Goal: Task Accomplishment & Management: Use online tool/utility

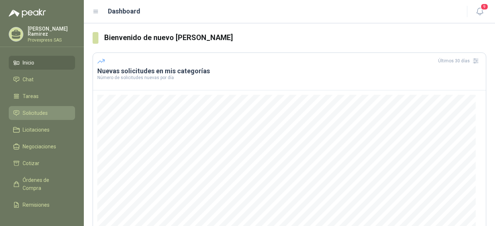
click at [32, 111] on span "Solicitudes" at bounding box center [35, 113] width 25 height 8
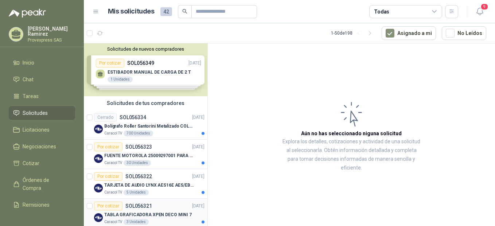
click at [104, 204] on div "Por cotizar" at bounding box center [108, 206] width 28 height 9
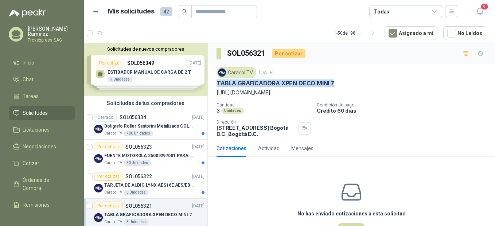
drag, startPoint x: 338, startPoint y: 83, endPoint x: 215, endPoint y: 82, distance: 122.9
click at [215, 82] on div "Caracol TV 16 sept, 2025 TABLA GRAFICADORA XPEN DECO MINI 7 https://xppentienda…" at bounding box center [351, 102] width 287 height 76
drag, startPoint x: 215, startPoint y: 82, endPoint x: 233, endPoint y: 82, distance: 17.9
copy p "TABLA GRAFICADORA XPEN DECO MINI 7"
click at [104, 178] on div "Por cotizar" at bounding box center [108, 176] width 28 height 9
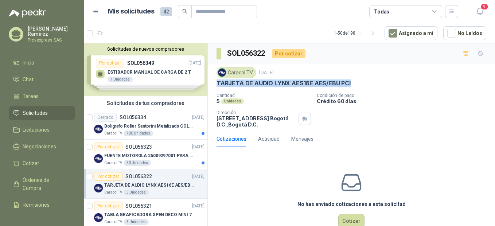
drag, startPoint x: 354, startPoint y: 80, endPoint x: 214, endPoint y: 84, distance: 140.1
click at [214, 84] on div "Caracol TV [DATE] TARJETA DE AUDIO LYNX AES16E AES/EBU PCI Cantidad 5 Unidades …" at bounding box center [351, 97] width 287 height 66
drag, startPoint x: 214, startPoint y: 84, endPoint x: 257, endPoint y: 79, distance: 44.0
copy p "TARJETA DE AUDIO LYNX AES16E AES/EBU PCI"
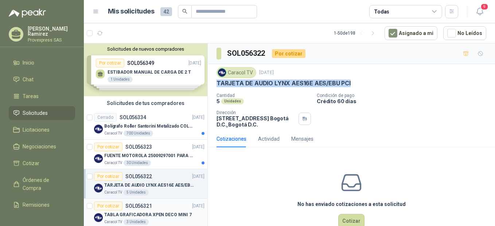
click at [112, 207] on div "Por cotizar" at bounding box center [108, 206] width 28 height 9
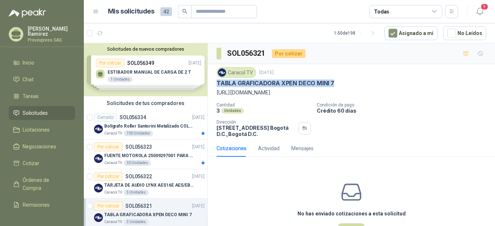
drag, startPoint x: 338, startPoint y: 81, endPoint x: 209, endPoint y: 87, distance: 129.2
click at [209, 87] on div "Caracol TV 16 sept, 2025 TABLA GRAFICADORA XPEN DECO MINI 7 https://xppentienda…" at bounding box center [351, 102] width 287 height 76
drag, startPoint x: 209, startPoint y: 87, endPoint x: 271, endPoint y: 80, distance: 61.6
copy p "TABLA GRAFICADORA XPEN DECO MINI 7"
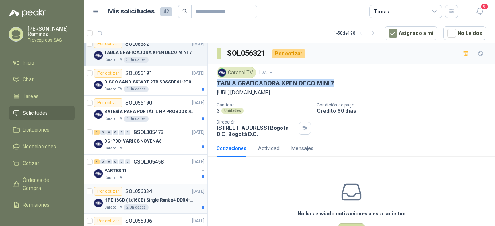
click at [107, 193] on div "Por cotizar" at bounding box center [108, 191] width 28 height 9
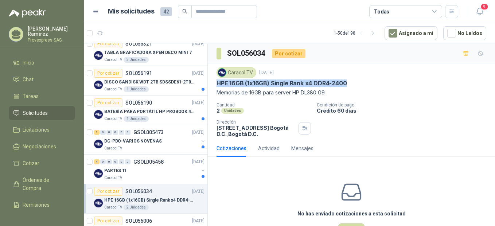
drag, startPoint x: 353, startPoint y: 82, endPoint x: 215, endPoint y: 85, distance: 137.9
click at [215, 85] on div "Caracol TV 15 sept, 2025 HPE 16GB (1x16GB) Single Rank x4 DDR4-2400 Memorias de…" at bounding box center [351, 102] width 287 height 76
drag, startPoint x: 215, startPoint y: 85, endPoint x: 216, endPoint y: 92, distance: 7.0
click at [216, 92] on div "Caracol TV 15 sept, 2025 HPE 16GB (1x16GB) Single Rank x4 DDR4-2400 Memorias de…" at bounding box center [351, 102] width 287 height 76
drag, startPoint x: 215, startPoint y: 82, endPoint x: 330, endPoint y: 91, distance: 114.5
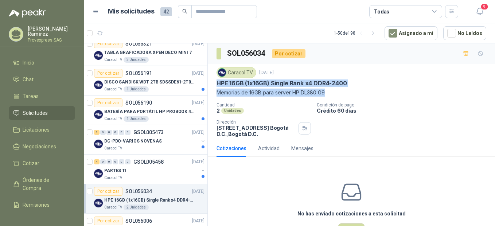
click at [330, 91] on div "Caracol TV 15 sept, 2025 HPE 16GB (1x16GB) Single Rank x4 DDR4-2400 Memorias de…" at bounding box center [351, 102] width 287 height 76
drag, startPoint x: 330, startPoint y: 91, endPoint x: 308, endPoint y: 89, distance: 21.6
copy div "HPE 16GB (1x16GB) Single Rank x4 DDR4-2400 Memorias de 16GB para server HP DL38…"
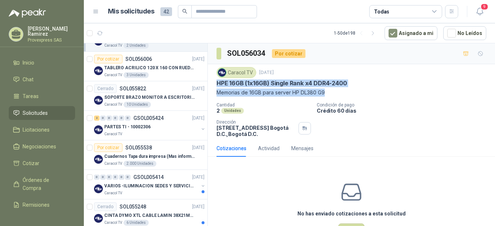
scroll to position [162, 0]
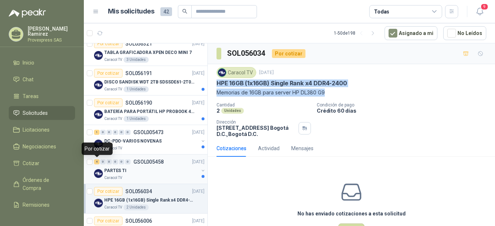
click at [97, 163] on div "4" at bounding box center [96, 161] width 5 height 5
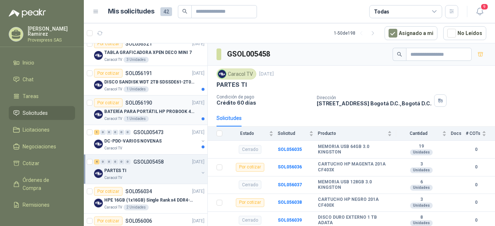
click at [107, 104] on div "Por cotizar" at bounding box center [108, 102] width 28 height 9
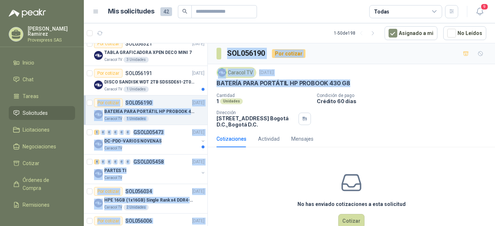
drag, startPoint x: 349, startPoint y: 82, endPoint x: 207, endPoint y: 87, distance: 141.5
click at [207, 87] on div "Solicitudes de nuevos compradores Por cotizar SOL056349 17/09/25 ESTIBADOR MANU…" at bounding box center [289, 136] width 411 height 186
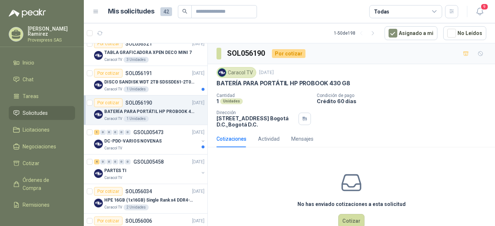
drag, startPoint x: 207, startPoint y: 87, endPoint x: 283, endPoint y: 90, distance: 76.3
click at [276, 90] on div "Caracol TV 16 sept, 2025 BATERÍA PARA PORTÁTIL HP PROBOOK 430 G8 Cantidad 1 Uni…" at bounding box center [352, 97] width 270 height 61
drag, startPoint x: 354, startPoint y: 85, endPoint x: 217, endPoint y: 88, distance: 137.9
click at [217, 88] on div "Caracol TV 16 sept, 2025 BATERÍA PARA PORTÁTIL HP PROBOOK 430 G8 Cantidad 1 Uni…" at bounding box center [352, 97] width 270 height 61
drag, startPoint x: 217, startPoint y: 88, endPoint x: 261, endPoint y: 81, distance: 44.9
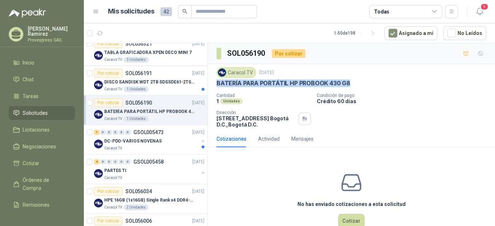
copy p "BATERÍA PARA PORTÁTIL HP PROBOOK 430 G8"
click at [105, 73] on div "Por cotizar" at bounding box center [108, 73] width 28 height 9
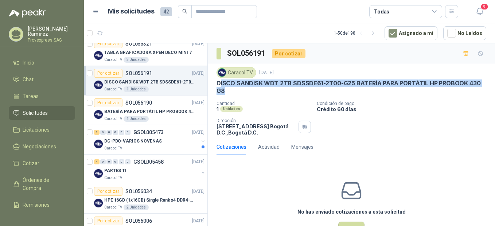
drag, startPoint x: 220, startPoint y: 83, endPoint x: 226, endPoint y: 89, distance: 7.5
click at [226, 89] on p "DISCO SANDISK WDT 2TB SDSSDE61-2T00-G25 BATERÍA PARA PORTÁTIL HP PROBOOK 430 G8" at bounding box center [352, 87] width 270 height 16
drag, startPoint x: 226, startPoint y: 89, endPoint x: 234, endPoint y: 91, distance: 8.3
click at [234, 91] on div "Caracol TV 16 sept, 2025 DISCO SANDISK WDT 2TB SDSSDE61-2T00-G25 BATERÍA PARA P…" at bounding box center [351, 101] width 287 height 74
drag, startPoint x: 234, startPoint y: 91, endPoint x: 237, endPoint y: 83, distance: 8.5
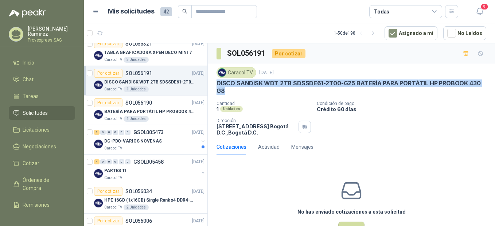
copy p "DISCO SANDISK WDT 2TB SDSSDE61-2T00-G25 BATERÍA PARA PORTÁTIL HP PROBOOK 430 G8"
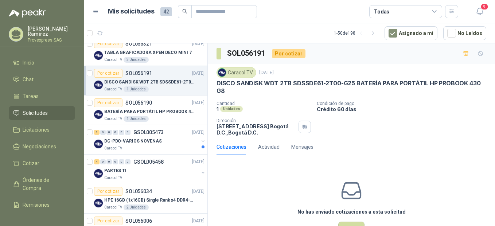
click at [414, 146] on div "Cotizaciones Actividad Mensajes" at bounding box center [352, 147] width 270 height 17
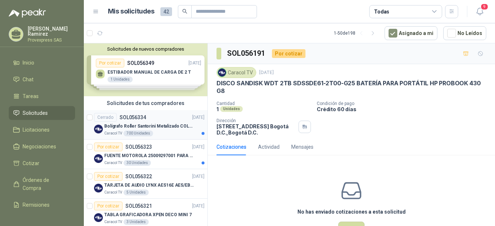
click at [108, 117] on div "Cerrado" at bounding box center [105, 117] width 23 height 9
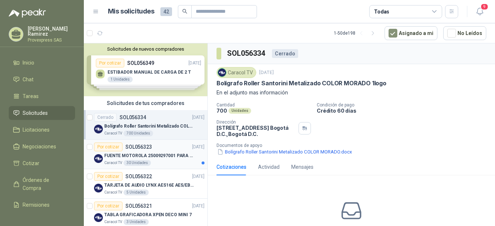
click at [105, 145] on div "Por cotizar" at bounding box center [108, 147] width 28 height 9
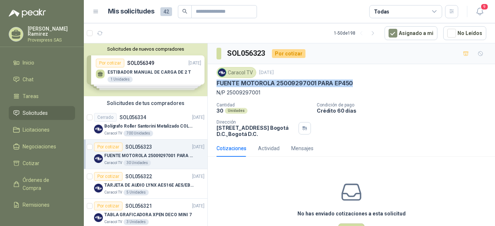
drag, startPoint x: 216, startPoint y: 84, endPoint x: 358, endPoint y: 80, distance: 141.9
click at [358, 80] on div "Caracol TV 16 sept, 2025 FUENTE MOTOROLA 25009297001 PARA EP450 N/P 25009297001…" at bounding box center [351, 102] width 287 height 76
drag, startPoint x: 358, startPoint y: 80, endPoint x: 339, endPoint y: 79, distance: 18.2
copy p "FUENTE MOTOROLA 25009297001 PARA EP450"
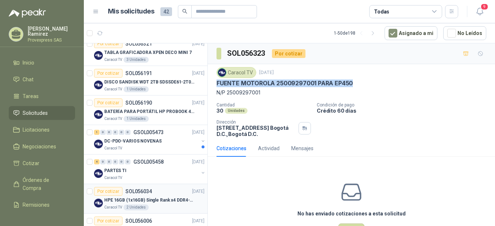
click at [116, 191] on div "Por cotizar" at bounding box center [108, 191] width 28 height 9
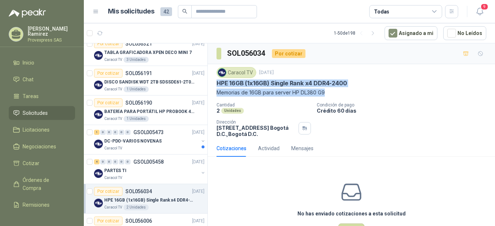
drag, startPoint x: 217, startPoint y: 84, endPoint x: 351, endPoint y: 90, distance: 135.0
click at [351, 90] on div "Caracol TV 15 sept, 2025 HPE 16GB (1x16GB) Single Rank x4 DDR4-2400 Memorias de…" at bounding box center [352, 82] width 270 height 30
copy div "HPE 16GB (1x16GB) Single Rank x4 DDR4-2400 Memorias de 16GB para server HP DL38…"
click at [97, 133] on div "1" at bounding box center [96, 132] width 5 height 5
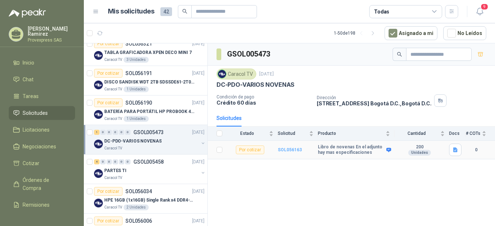
click at [291, 149] on b "SOL056163" at bounding box center [290, 149] width 24 height 5
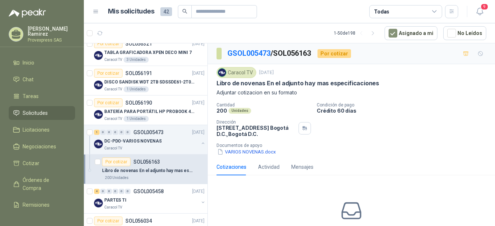
scroll to position [324, 0]
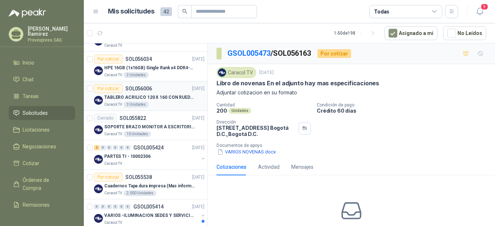
click at [110, 88] on div "Por cotizar" at bounding box center [108, 88] width 28 height 9
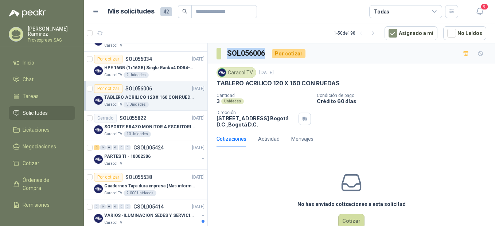
drag, startPoint x: 267, startPoint y: 52, endPoint x: 223, endPoint y: 54, distance: 44.2
click at [223, 54] on div "SOL056006 Por cotizar" at bounding box center [261, 54] width 89 height 12
click at [108, 88] on div "Por cotizar" at bounding box center [108, 88] width 28 height 9
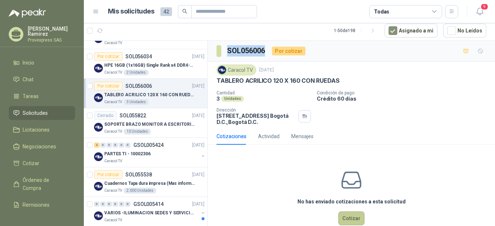
click at [350, 220] on button "Cotizar" at bounding box center [351, 218] width 26 height 14
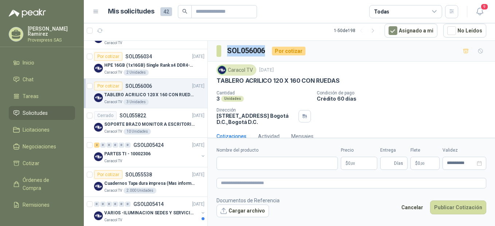
drag, startPoint x: 346, startPoint y: 78, endPoint x: 207, endPoint y: 87, distance: 138.8
click at [207, 87] on div "Solicitudes de nuevos compradores Por cotizar SOL056349 17/09/25 ESTIBADOR MANU…" at bounding box center [289, 133] width 411 height 186
click at [473, 90] on div "Caracol TV 15 sept, 2025 TABLERO ACRILICO 120 X 160 CON RUEDAS Cantidad 3 Unida…" at bounding box center [352, 95] width 270 height 61
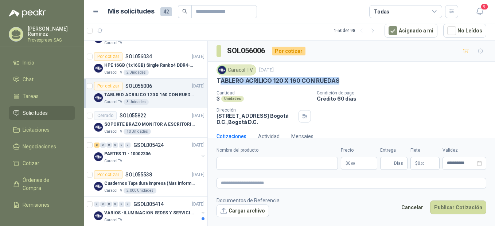
drag, startPoint x: 346, startPoint y: 81, endPoint x: 219, endPoint y: 79, distance: 127.3
click at [219, 79] on div "TABLERO ACRILICO 120 X 160 CON RUEDAS" at bounding box center [352, 81] width 270 height 8
drag, startPoint x: 219, startPoint y: 79, endPoint x: 345, endPoint y: 87, distance: 126.7
click at [345, 87] on div "Caracol TV 15 sept, 2025 TABLERO ACRILICO 120 X 160 CON RUEDAS Cantidad 3 Unida…" at bounding box center [351, 95] width 287 height 66
copy p "TABLERO ACRILICO 120 X 160 CON RUEDAS"
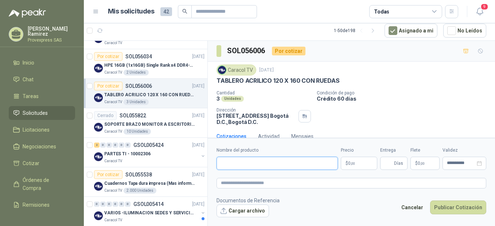
click at [246, 162] on input "Nombre del producto" at bounding box center [277, 163] width 121 height 13
paste input "**********"
type input "**********"
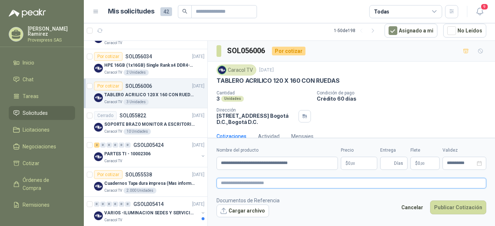
click at [230, 183] on textarea at bounding box center [352, 183] width 270 height 11
paste textarea "**********"
type textarea "**********"
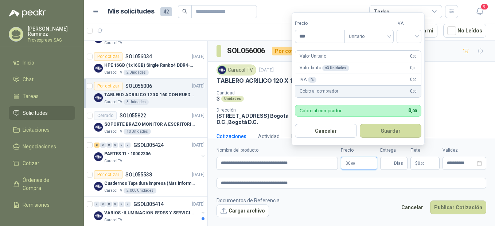
click at [362, 159] on p "$ 0 ,00" at bounding box center [359, 163] width 36 height 13
click at [421, 32] on div at bounding box center [409, 36] width 25 height 13
type input "*********"
click at [409, 47] on div "19%" at bounding box center [410, 51] width 13 height 8
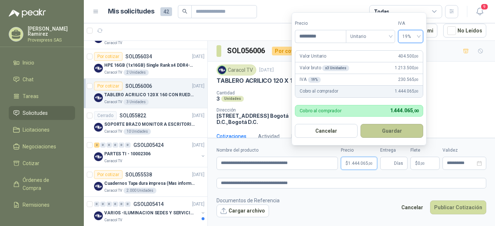
click at [390, 130] on button "Guardar" at bounding box center [392, 131] width 63 height 14
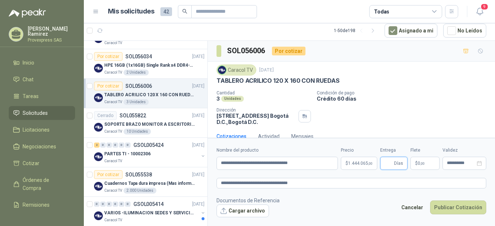
click at [390, 163] on input "Entrega" at bounding box center [389, 163] width 8 height 12
type input "*"
click at [228, 209] on button "Cargar archivo" at bounding box center [243, 211] width 53 height 13
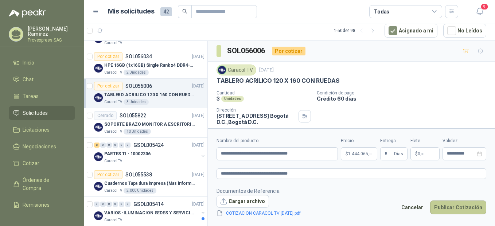
click at [450, 206] on button "Publicar Cotización" at bounding box center [458, 208] width 56 height 14
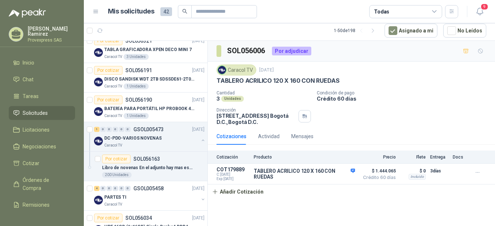
scroll to position [162, 0]
click at [106, 101] on div "Por cotizar" at bounding box center [108, 100] width 28 height 9
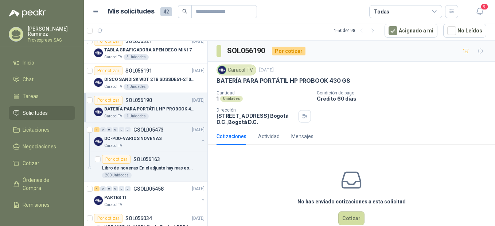
click at [107, 101] on div "Por cotizar" at bounding box center [108, 100] width 28 height 9
click at [111, 43] on div "Por cotizar" at bounding box center [108, 41] width 28 height 9
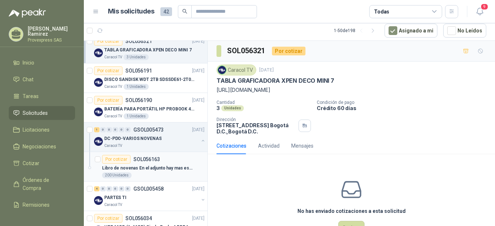
click at [114, 159] on div "Por cotizar" at bounding box center [116, 159] width 28 height 9
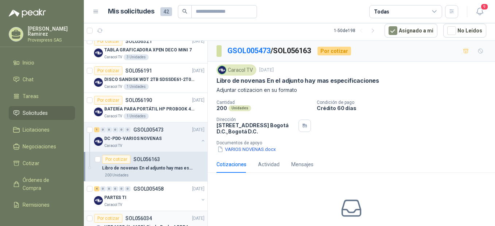
click at [112, 219] on div "Por cotizar" at bounding box center [108, 218] width 28 height 9
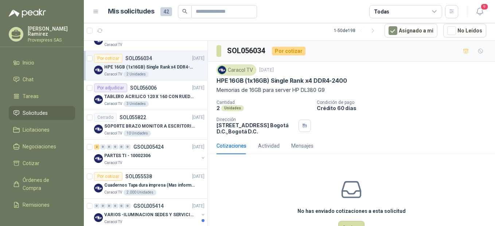
scroll to position [324, 0]
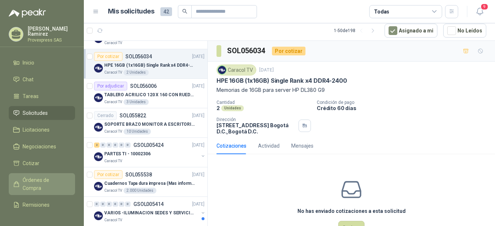
click at [47, 179] on span "Órdenes de Compra" at bounding box center [46, 184] width 46 height 16
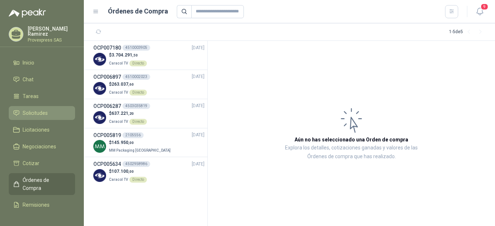
click at [41, 109] on span "Solicitudes" at bounding box center [35, 113] width 25 height 8
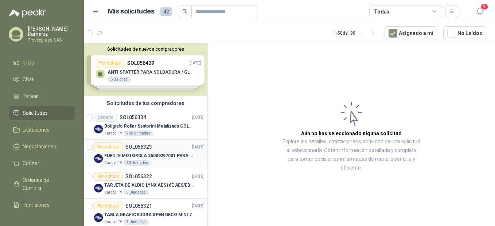
click at [109, 148] on div "Por cotizar" at bounding box center [108, 147] width 28 height 9
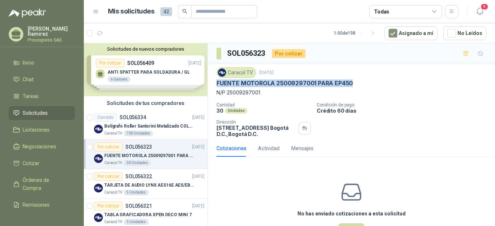
drag, startPoint x: 359, startPoint y: 85, endPoint x: 210, endPoint y: 83, distance: 148.8
click at [210, 83] on div "Caracol TV 16 sept, 2025 FUENTE MOTOROLA 25009297001 PARA EP450 N/P 25009297001…" at bounding box center [351, 102] width 287 height 76
drag, startPoint x: 210, startPoint y: 83, endPoint x: 263, endPoint y: 85, distance: 53.3
click at [109, 178] on div "Por cotizar" at bounding box center [108, 176] width 28 height 9
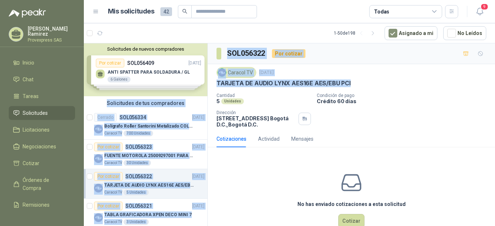
drag, startPoint x: 351, startPoint y: 81, endPoint x: 205, endPoint y: 80, distance: 145.8
click at [205, 80] on div "Solicitudes de nuevos compradores Por cotizar SOL056409 17/09/25 ANTI SPATTER P…" at bounding box center [289, 136] width 411 height 186
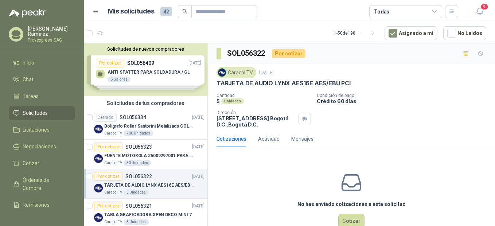
drag, startPoint x: 205, startPoint y: 80, endPoint x: 276, endPoint y: 97, distance: 73.6
click at [276, 97] on p "Cantidad" at bounding box center [264, 95] width 94 height 5
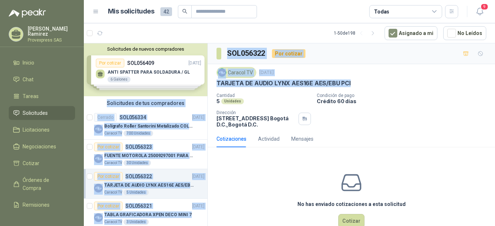
drag, startPoint x: 353, startPoint y: 82, endPoint x: 202, endPoint y: 82, distance: 150.6
click at [202, 82] on div "Solicitudes de nuevos compradores Por cotizar SOL056409 17/09/25 ANTI SPATTER P…" at bounding box center [289, 136] width 411 height 186
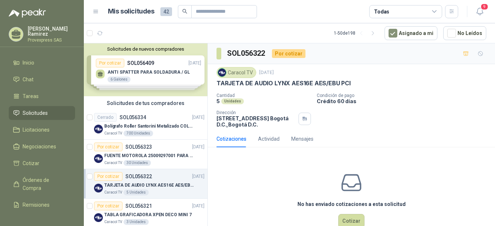
drag, startPoint x: 202, startPoint y: 82, endPoint x: 279, endPoint y: 112, distance: 82.5
click at [271, 94] on div "Caracol TV [DATE] TARJETA DE AUDIO LYNX AES16E AES/EBU PCI Cantidad 5 Unidades …" at bounding box center [352, 97] width 270 height 61
click at [109, 204] on div "Por cotizar" at bounding box center [108, 206] width 28 height 9
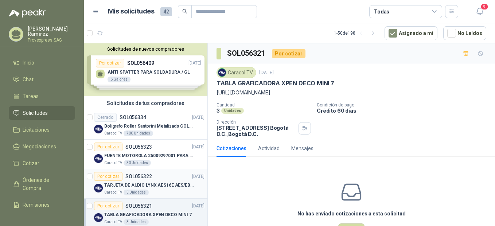
click at [103, 177] on div "Por cotizar" at bounding box center [108, 176] width 28 height 9
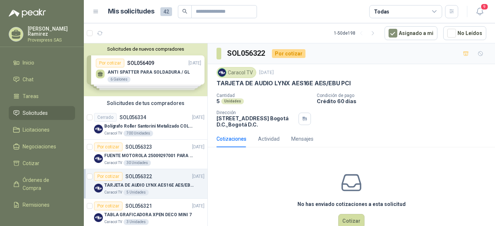
click at [105, 177] on div "Por cotizar" at bounding box center [108, 176] width 28 height 9
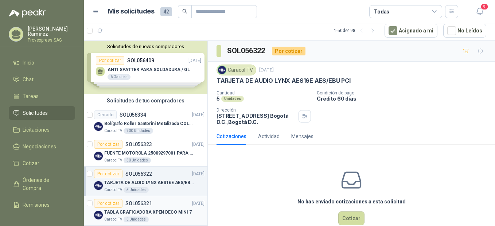
click at [110, 205] on div "Por cotizar" at bounding box center [108, 203] width 28 height 9
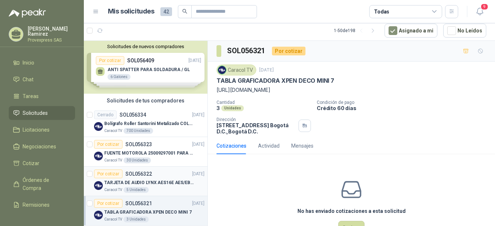
click at [110, 174] on div "Por cotizar" at bounding box center [108, 174] width 28 height 9
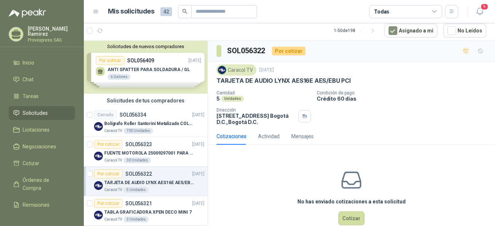
drag, startPoint x: 358, startPoint y: 75, endPoint x: 348, endPoint y: 76, distance: 9.5
click at [348, 76] on div "Caracol TV [DATE] TARJETA DE AUDIO LYNX AES16E AES/[PERSON_NAME]" at bounding box center [352, 75] width 270 height 20
drag, startPoint x: 357, startPoint y: 79, endPoint x: 212, endPoint y: 86, distance: 145.3
click at [212, 86] on div "Caracol TV [DATE] TARJETA DE AUDIO LYNX AES16E AES/EBU PCI Cantidad 5 Unidades …" at bounding box center [351, 95] width 287 height 66
drag, startPoint x: 212, startPoint y: 86, endPoint x: 252, endPoint y: 76, distance: 40.6
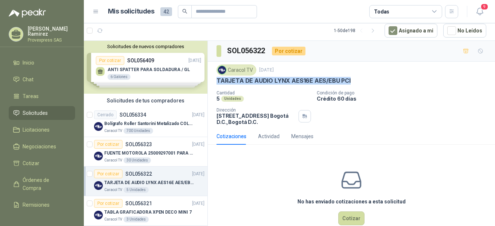
copy p "TARJETA DE AUDIO LYNX AES16E AES/EBU PCI"
click at [114, 205] on div "Por cotizar" at bounding box center [108, 203] width 28 height 9
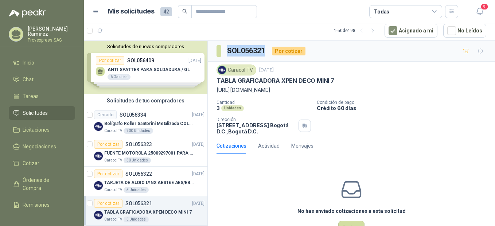
drag, startPoint x: 266, startPoint y: 51, endPoint x: 226, endPoint y: 54, distance: 39.5
click at [226, 54] on section "SOL056321" at bounding box center [242, 51] width 50 height 12
copy h3 "SOL056321"
click at [347, 221] on button "Cotizar" at bounding box center [351, 228] width 26 height 14
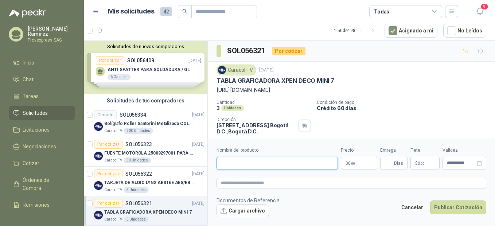
click at [242, 166] on input "Nombre del producto" at bounding box center [277, 163] width 121 height 13
paste input "**********"
type input "**********"
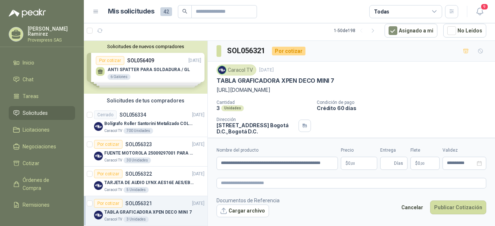
click at [232, 191] on form "**********" at bounding box center [351, 182] width 287 height 88
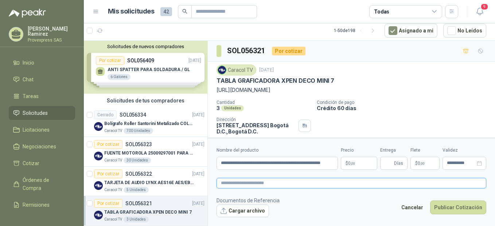
click at [234, 185] on textarea at bounding box center [352, 183] width 270 height 11
type textarea "*"
paste textarea "**********"
type textarea "**********"
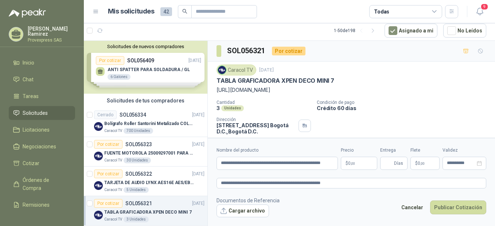
click at [354, 160] on p "$ 0 ,00" at bounding box center [359, 163] width 36 height 13
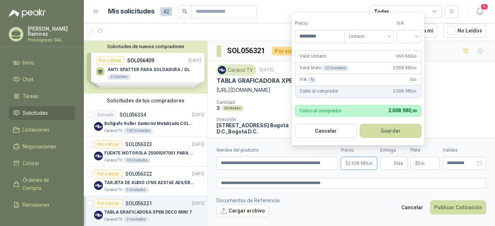
type input "*********"
click at [417, 36] on input "search" at bounding box center [409, 35] width 16 height 11
click at [414, 50] on div "19%" at bounding box center [410, 51] width 13 height 8
click at [393, 129] on button "Guardar" at bounding box center [392, 131] width 63 height 14
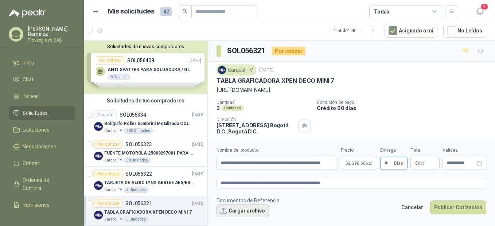
type input "**"
click at [232, 213] on button "Cargar archivo" at bounding box center [243, 211] width 53 height 13
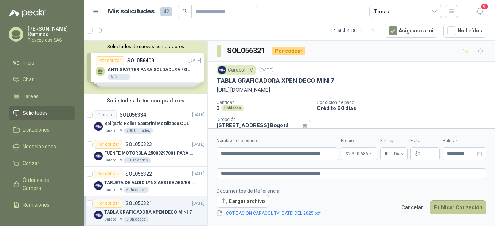
click at [458, 205] on button "Publicar Cotización" at bounding box center [458, 208] width 56 height 14
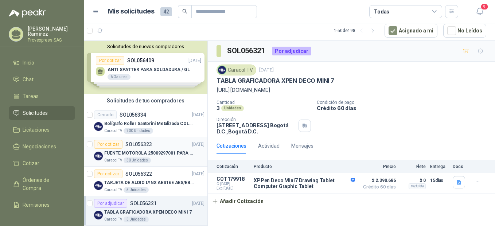
click at [108, 143] on div "Por cotizar" at bounding box center [108, 144] width 28 height 9
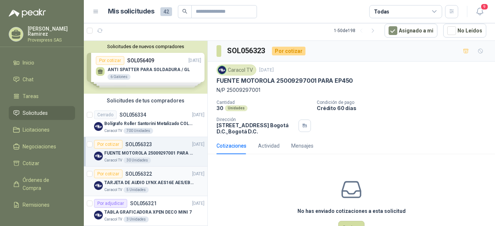
click at [115, 175] on div "Por cotizar" at bounding box center [108, 174] width 28 height 9
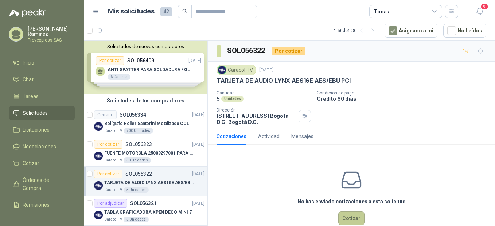
click at [348, 218] on button "Cotizar" at bounding box center [351, 218] width 26 height 14
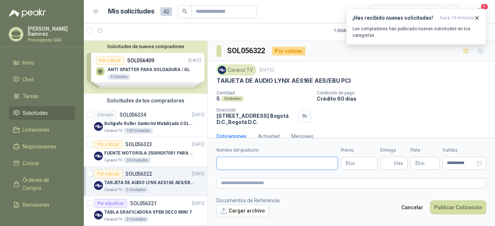
click at [233, 165] on input "Nombre del producto" at bounding box center [277, 163] width 121 height 13
paste input "**********"
type input "**********"
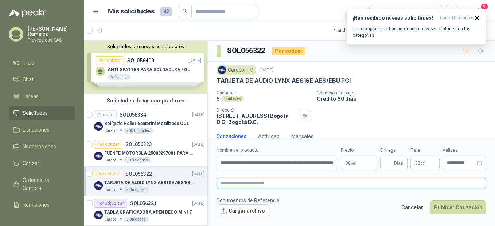
scroll to position [0, 0]
click at [248, 181] on textarea at bounding box center [352, 183] width 270 height 11
paste textarea "**********"
type textarea "**********"
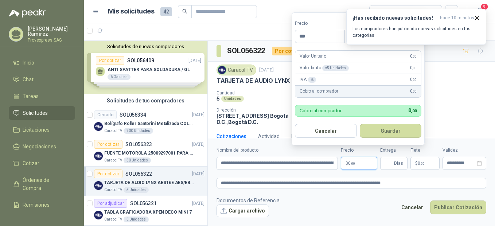
click at [353, 166] on p "$ 0 ,00" at bounding box center [359, 163] width 36 height 13
click at [314, 38] on input "***" at bounding box center [319, 36] width 49 height 12
type input "**********"
click at [359, 124] on button "Guardar" at bounding box center [390, 131] width 62 height 14
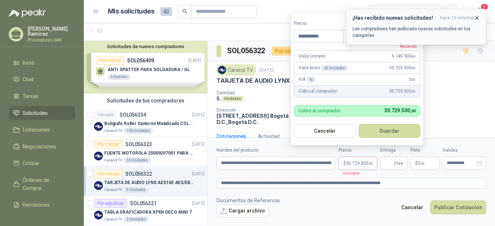
click at [479, 13] on button "¡Has recibido nuevas solicitudes! hace 10 minutos Los compradores han publicado…" at bounding box center [416, 27] width 140 height 36
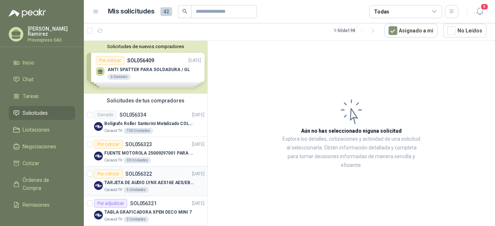
click at [106, 176] on div "Por cotizar" at bounding box center [108, 174] width 28 height 9
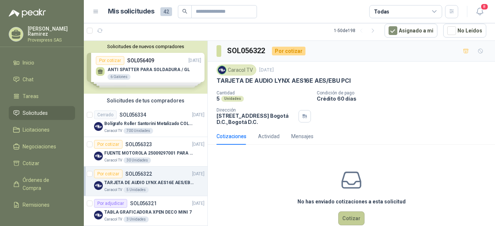
click at [350, 215] on button "Cotizar" at bounding box center [351, 218] width 26 height 14
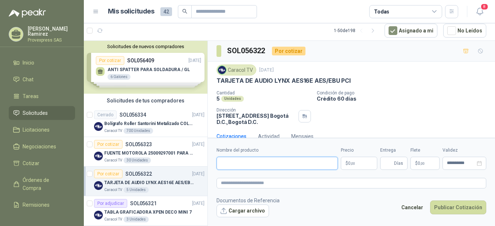
click at [229, 161] on input "Nombre del producto" at bounding box center [277, 163] width 121 height 13
paste input "**********"
type input "**********"
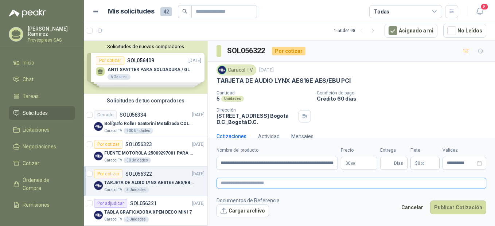
click at [237, 183] on textarea at bounding box center [352, 183] width 270 height 11
paste textarea "**********"
type textarea "**********"
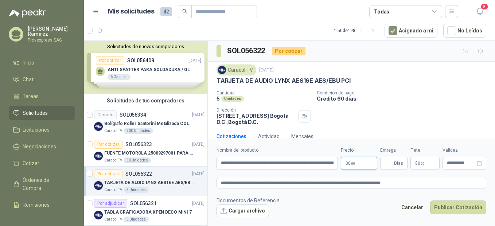
click at [363, 162] on p "$ 0 ,00" at bounding box center [359, 163] width 36 height 13
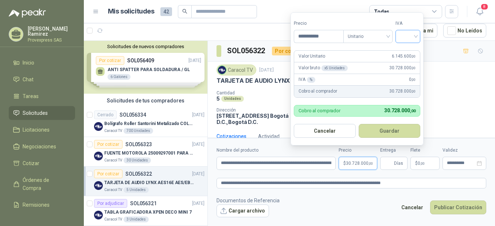
type input "**********"
click at [416, 37] on input "search" at bounding box center [408, 35] width 16 height 11
click at [411, 51] on div "19%" at bounding box center [409, 51] width 13 height 8
click at [393, 128] on button "Guardar" at bounding box center [391, 131] width 63 height 14
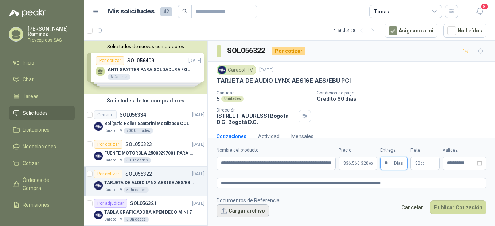
type input "**"
click at [236, 210] on button "Cargar archivo" at bounding box center [243, 211] width 53 height 13
drag, startPoint x: 267, startPoint y: 48, endPoint x: 224, endPoint y: 46, distance: 43.4
click at [224, 46] on div "SOL056322 Por cotizar" at bounding box center [261, 51] width 89 height 12
click at [240, 211] on button "Cargar archivo" at bounding box center [243, 211] width 53 height 13
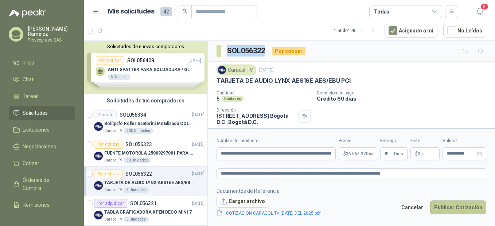
click at [454, 206] on button "Publicar Cotización" at bounding box center [458, 208] width 56 height 14
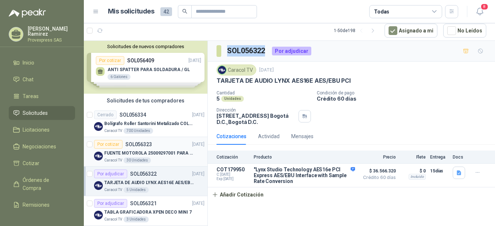
click at [105, 144] on div "Por cotizar" at bounding box center [108, 144] width 28 height 9
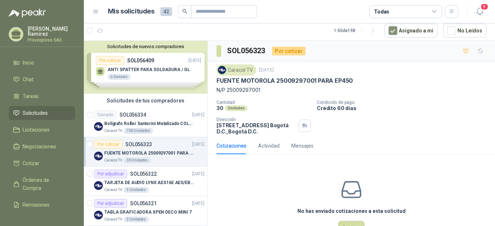
scroll to position [162, 0]
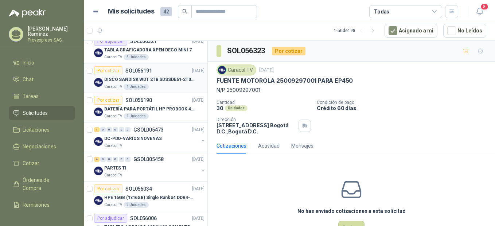
click at [107, 69] on div "Por cotizar" at bounding box center [108, 70] width 28 height 9
